Goal: Information Seeking & Learning: Learn about a topic

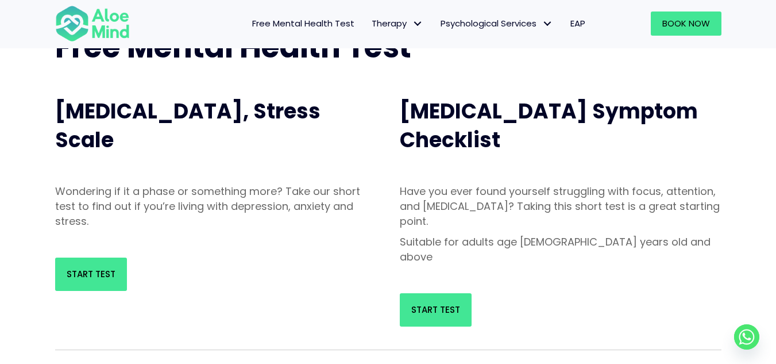
scroll to position [99, 0]
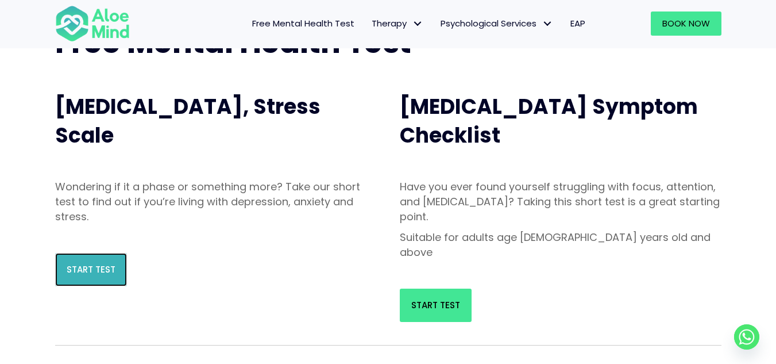
click at [111, 275] on span "Start Test" at bounding box center [91, 269] width 49 height 12
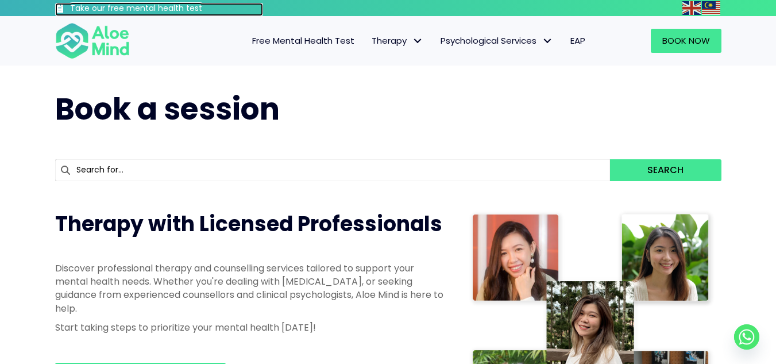
click at [167, 7] on h3 "Take our free mental health test" at bounding box center [167, 8] width 194 height 11
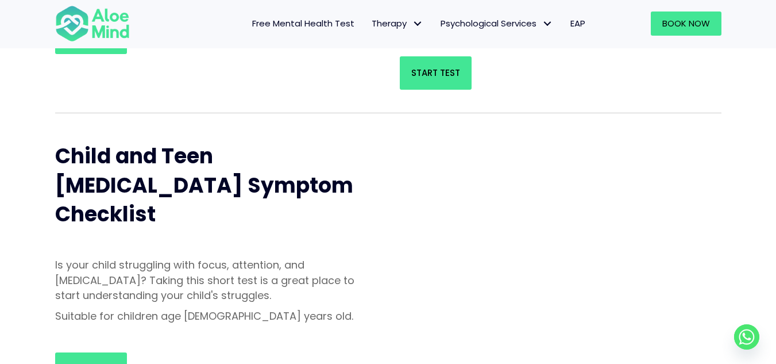
scroll to position [335, 0]
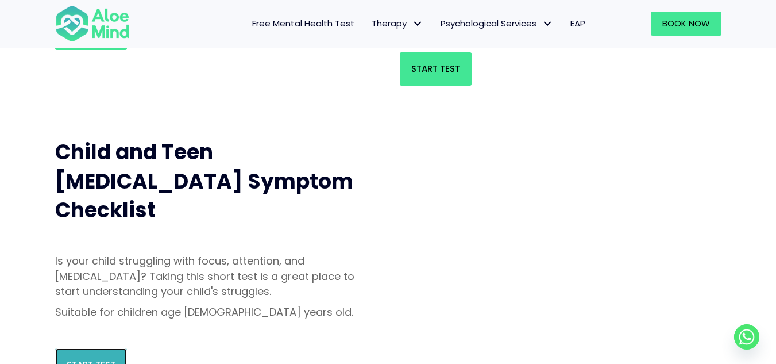
drag, startPoint x: 224, startPoint y: 322, endPoint x: 114, endPoint y: 292, distance: 114.4
click at [114, 348] on link "Start Test" at bounding box center [91, 364] width 72 height 33
